Goal: Register for event/course

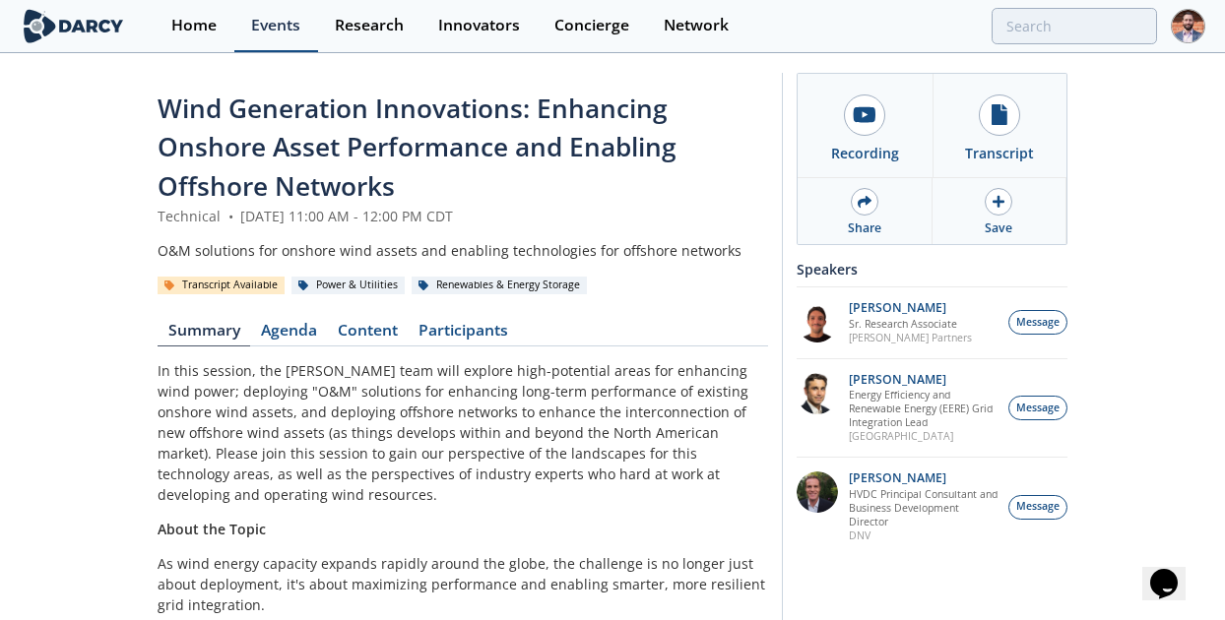
click at [259, 26] on div "Events" at bounding box center [275, 26] width 49 height 16
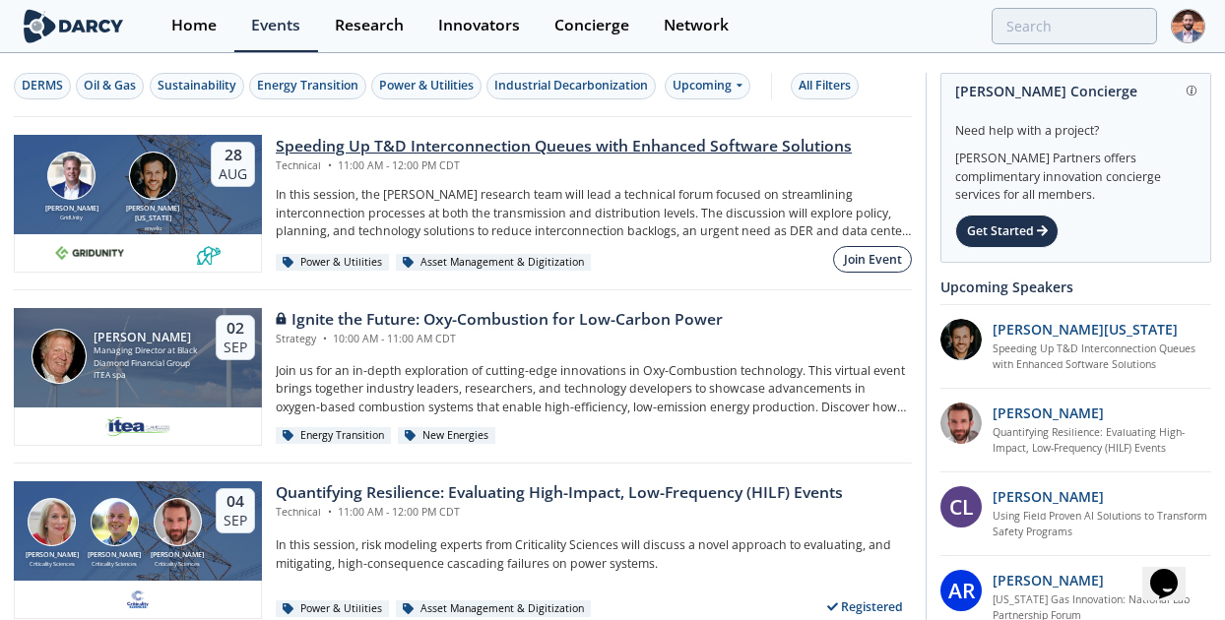
click at [856, 255] on div "Join Event" at bounding box center [873, 260] width 58 height 18
